Goal: Information Seeking & Learning: Learn about a topic

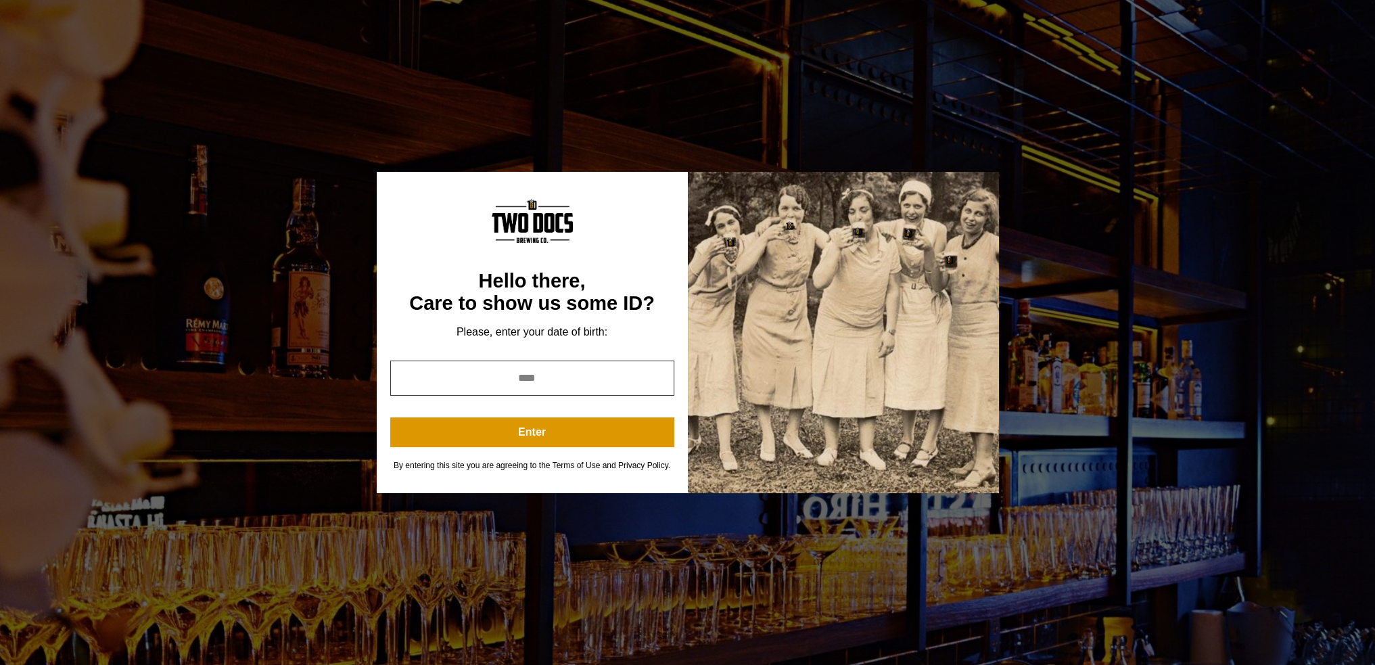
click at [526, 373] on input "year" at bounding box center [532, 378] width 284 height 35
type input "****"
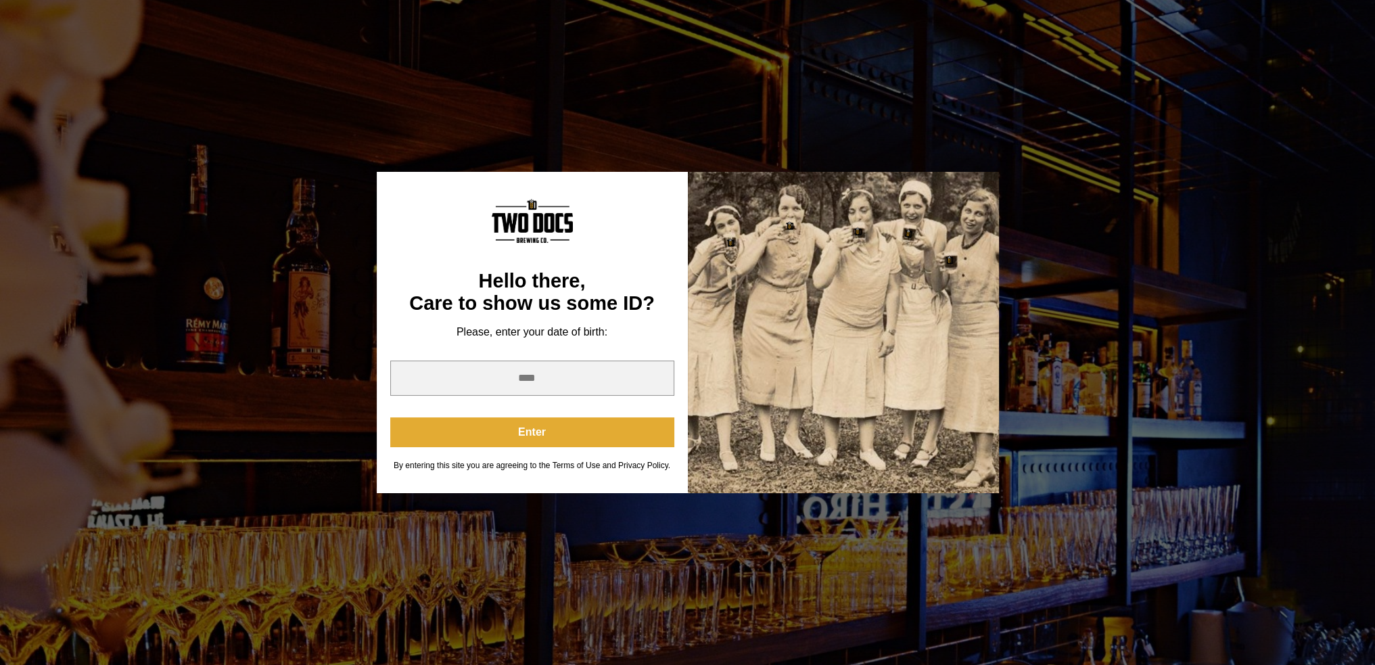
click at [526, 440] on button "Enter" at bounding box center [532, 432] width 284 height 30
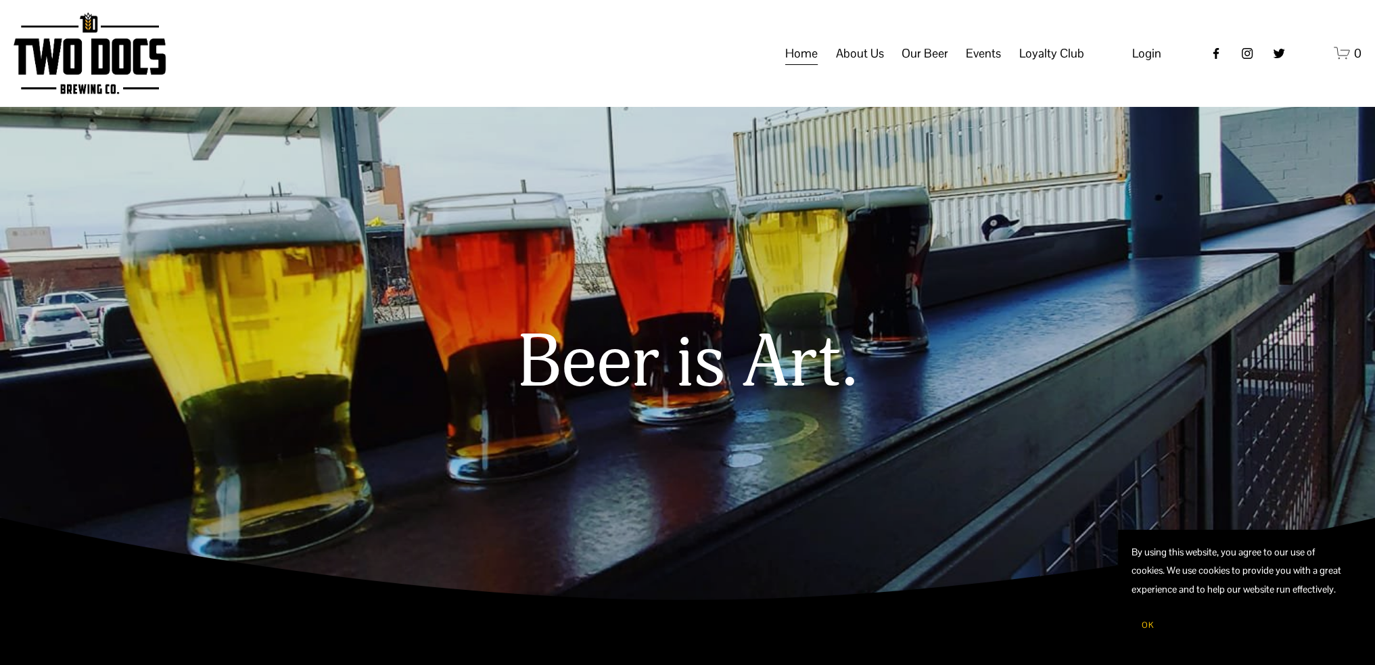
click at [871, 65] on span "About Us" at bounding box center [859, 53] width 48 height 23
click at [858, 62] on span "About Us" at bounding box center [859, 53] width 48 height 23
click at [1147, 619] on button "OK" at bounding box center [1148, 625] width 32 height 26
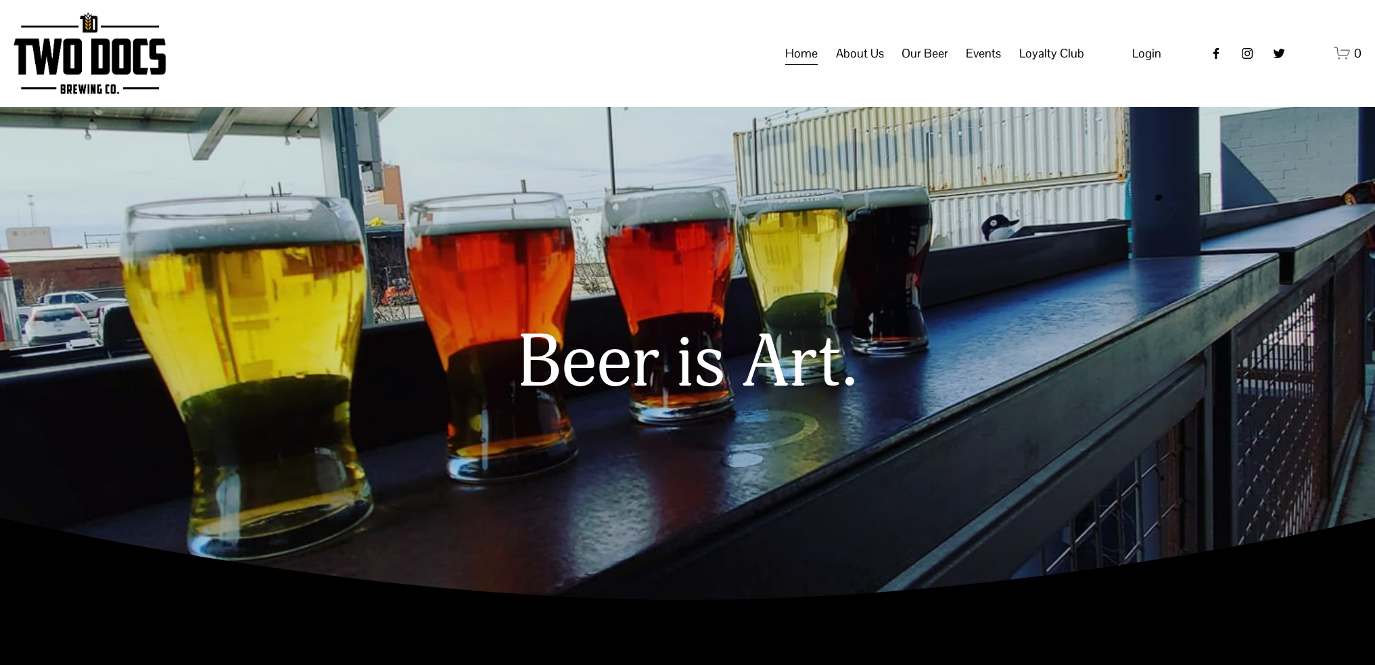
click at [846, 65] on span "About Us" at bounding box center [859, 53] width 48 height 23
click at [0, 0] on span "Our Mission" at bounding box center [0, 0] width 0 height 0
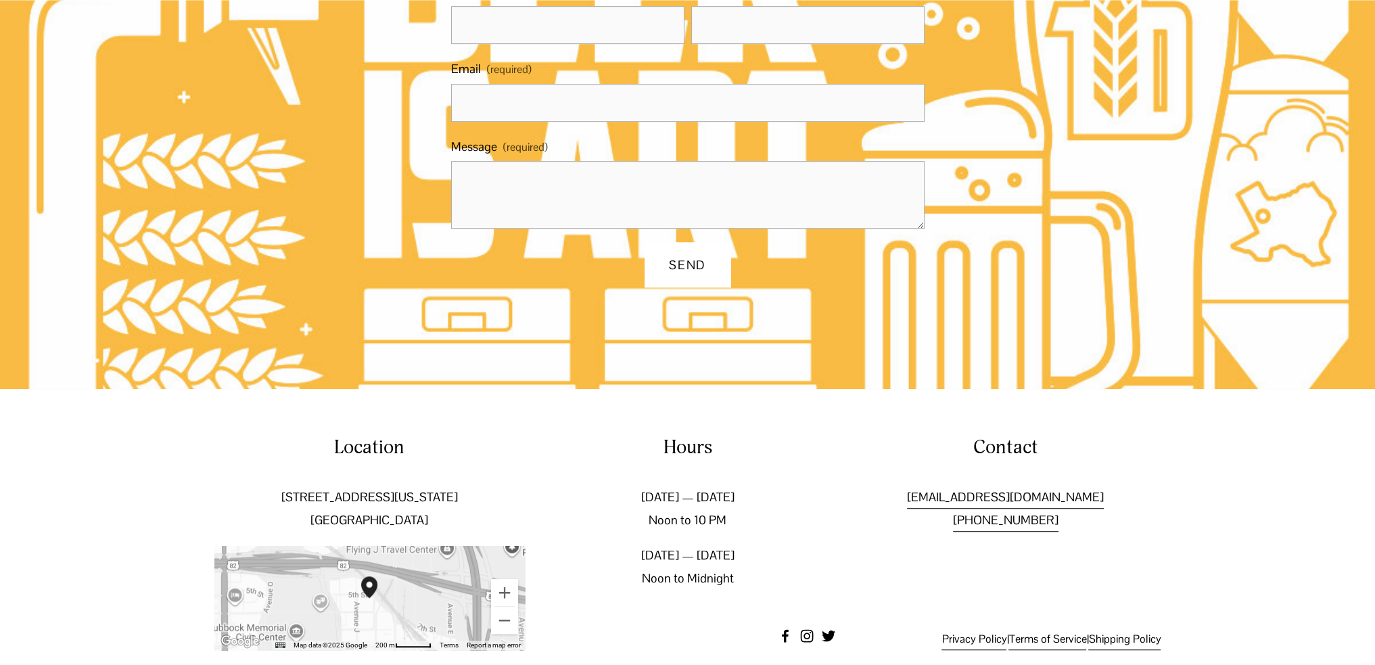
scroll to position [1034, 0]
